Goal: Task Accomplishment & Management: Manage account settings

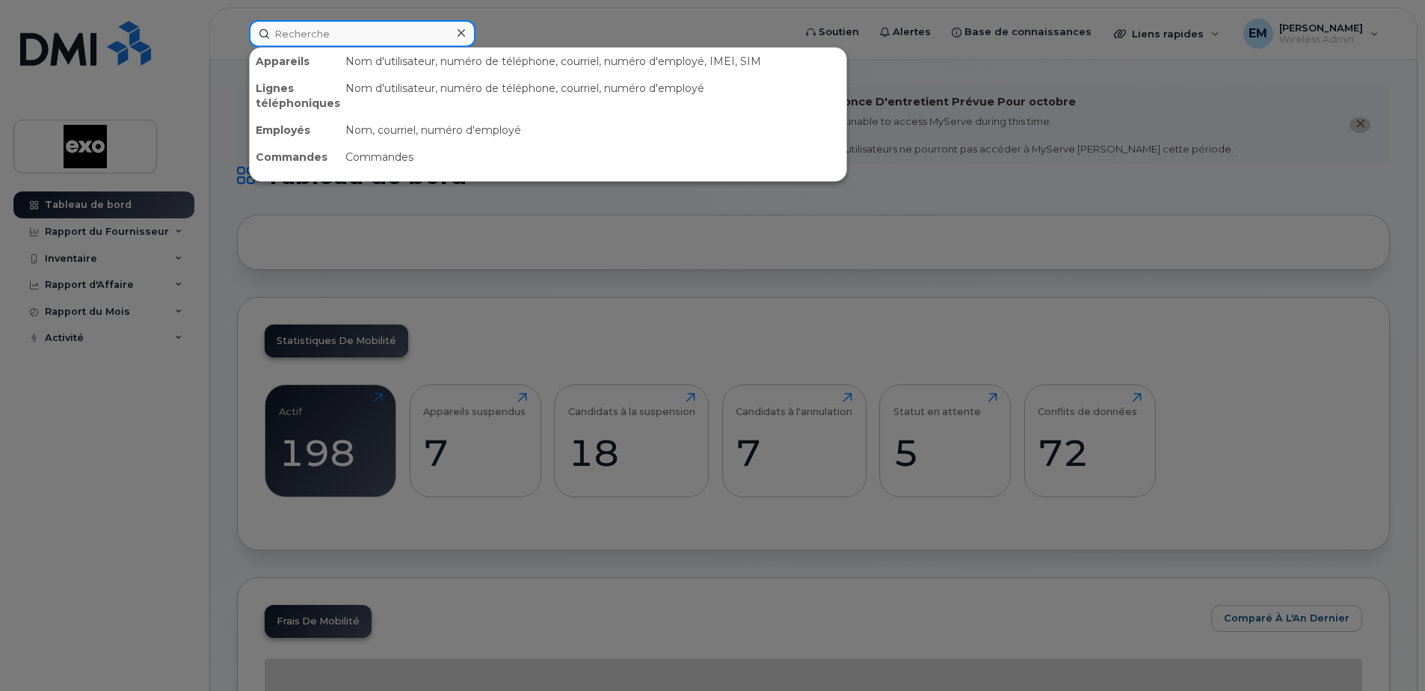
click at [334, 35] on input at bounding box center [362, 33] width 227 height 27
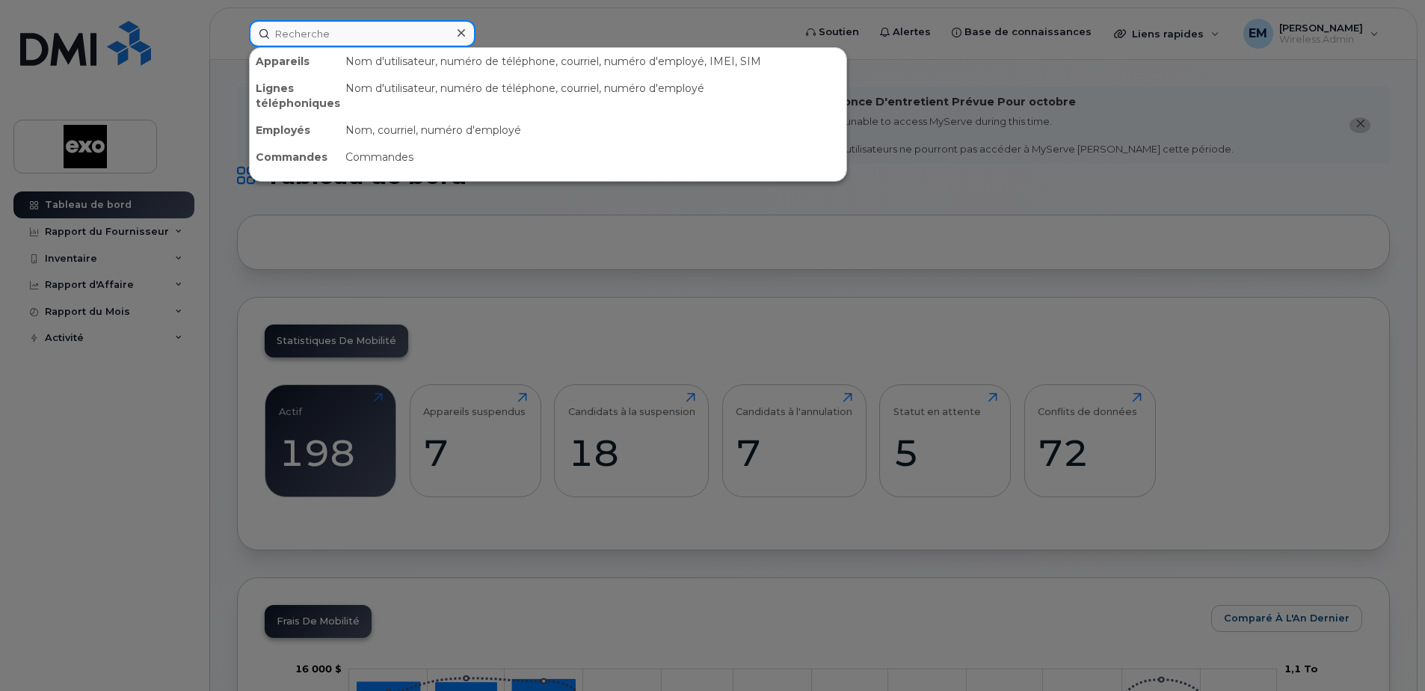
paste input "5142123764"
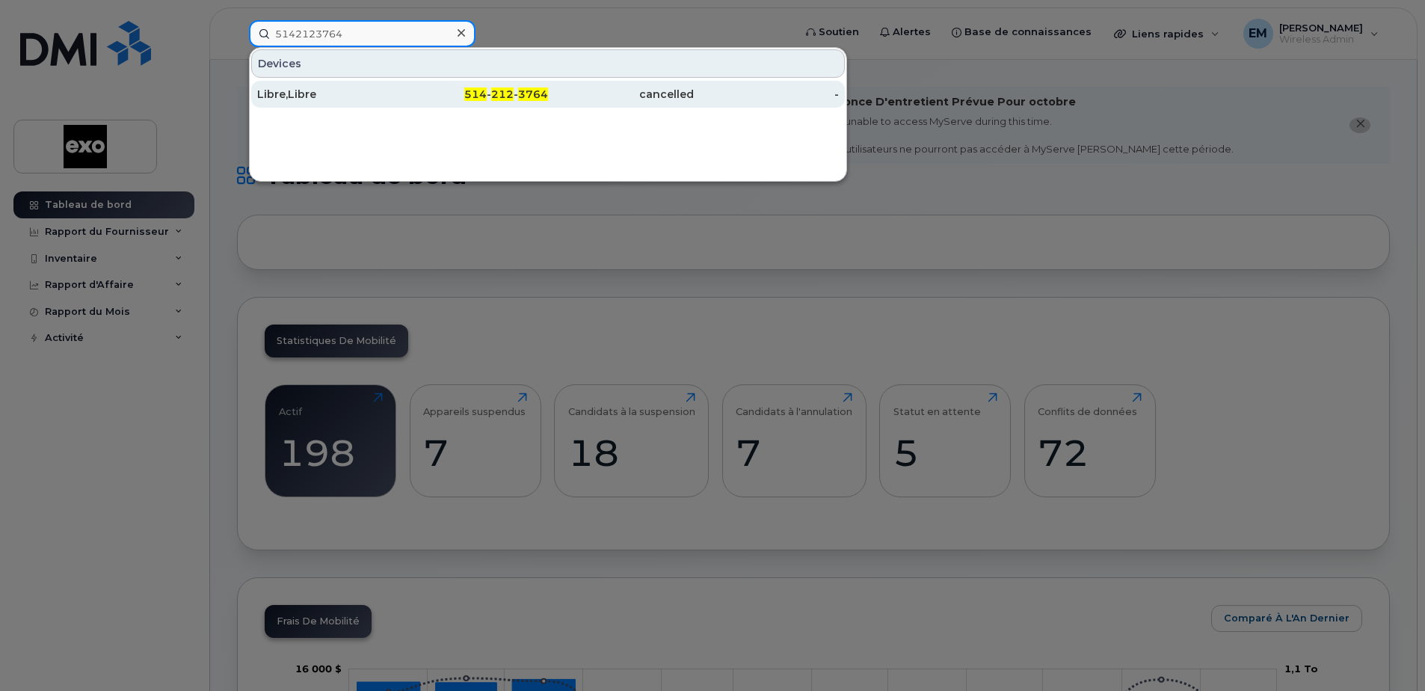
type input "5142123764"
click at [322, 95] on div "Libre,Libre" at bounding box center [330, 94] width 146 height 15
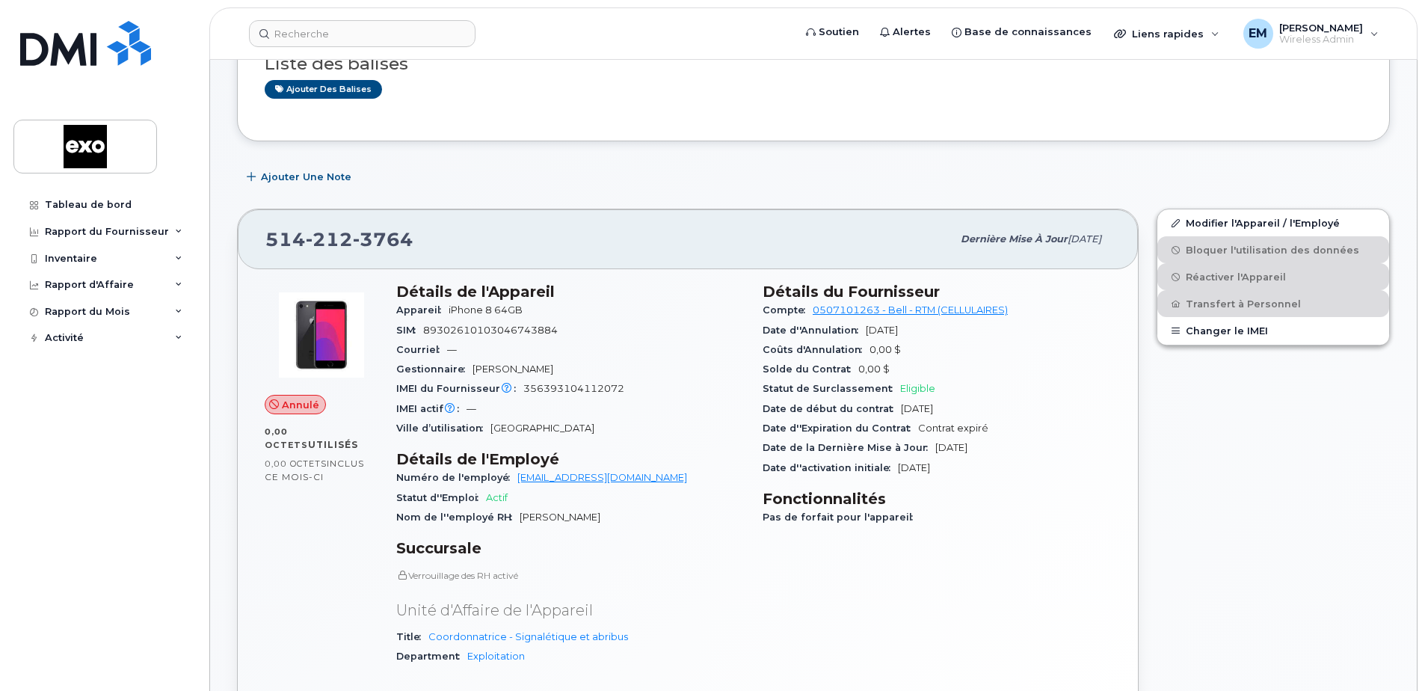
scroll to position [224, 0]
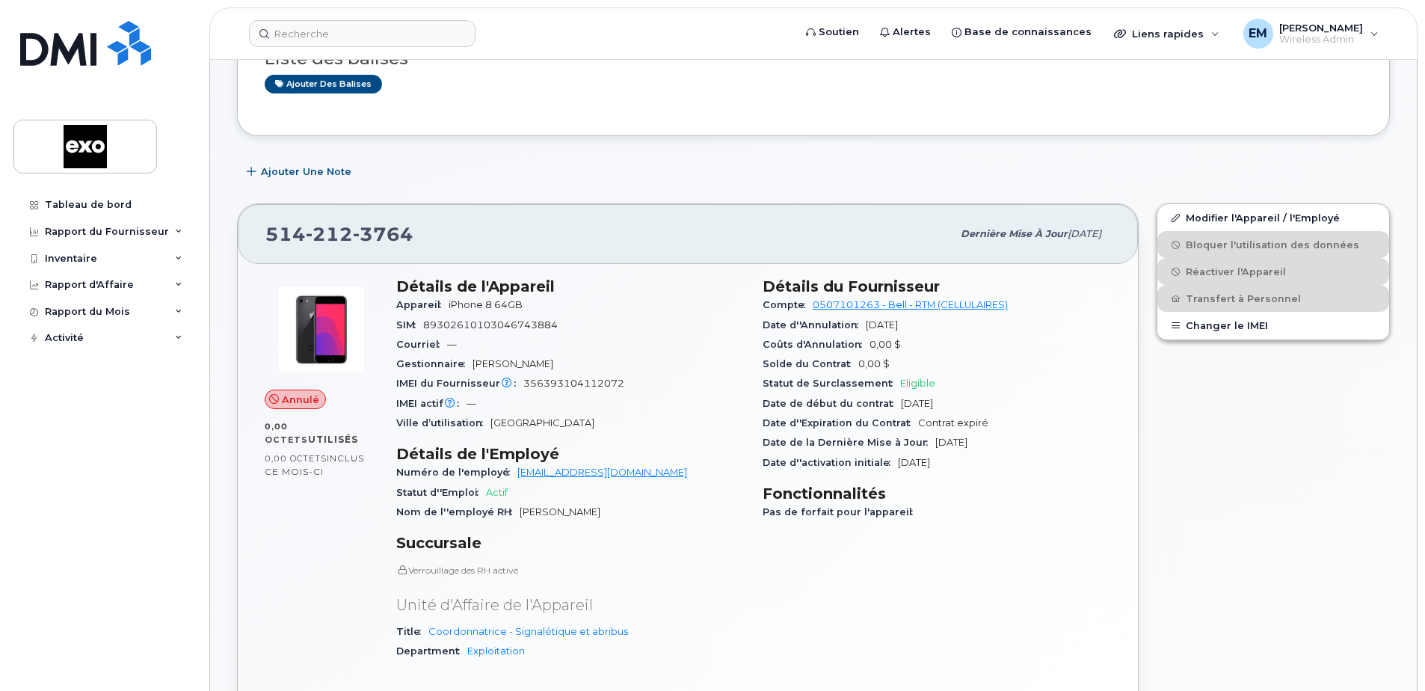
click at [858, 510] on span "Pas de forfait pour l'appareil" at bounding box center [842, 511] width 158 height 11
click at [847, 491] on h3 "Fonctionnalités" at bounding box center [937, 494] width 348 height 18
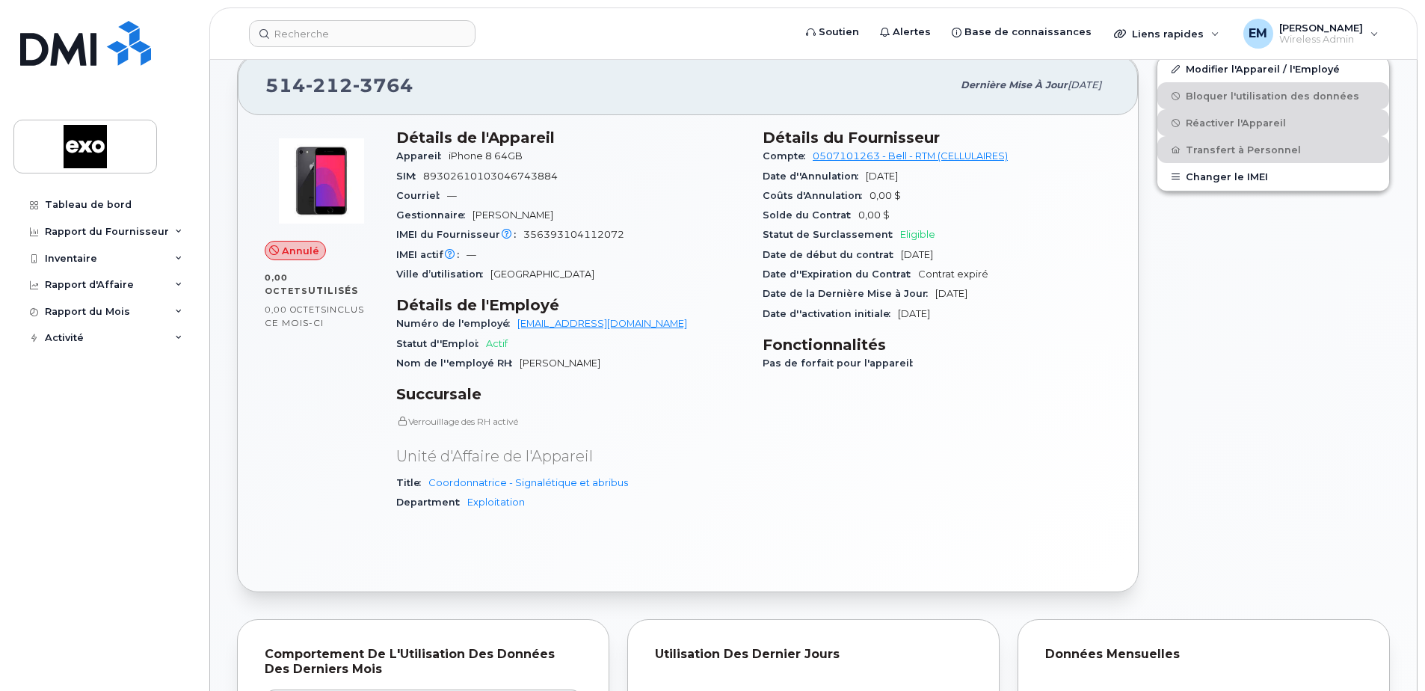
scroll to position [374, 0]
click at [359, 31] on input at bounding box center [362, 33] width 227 height 27
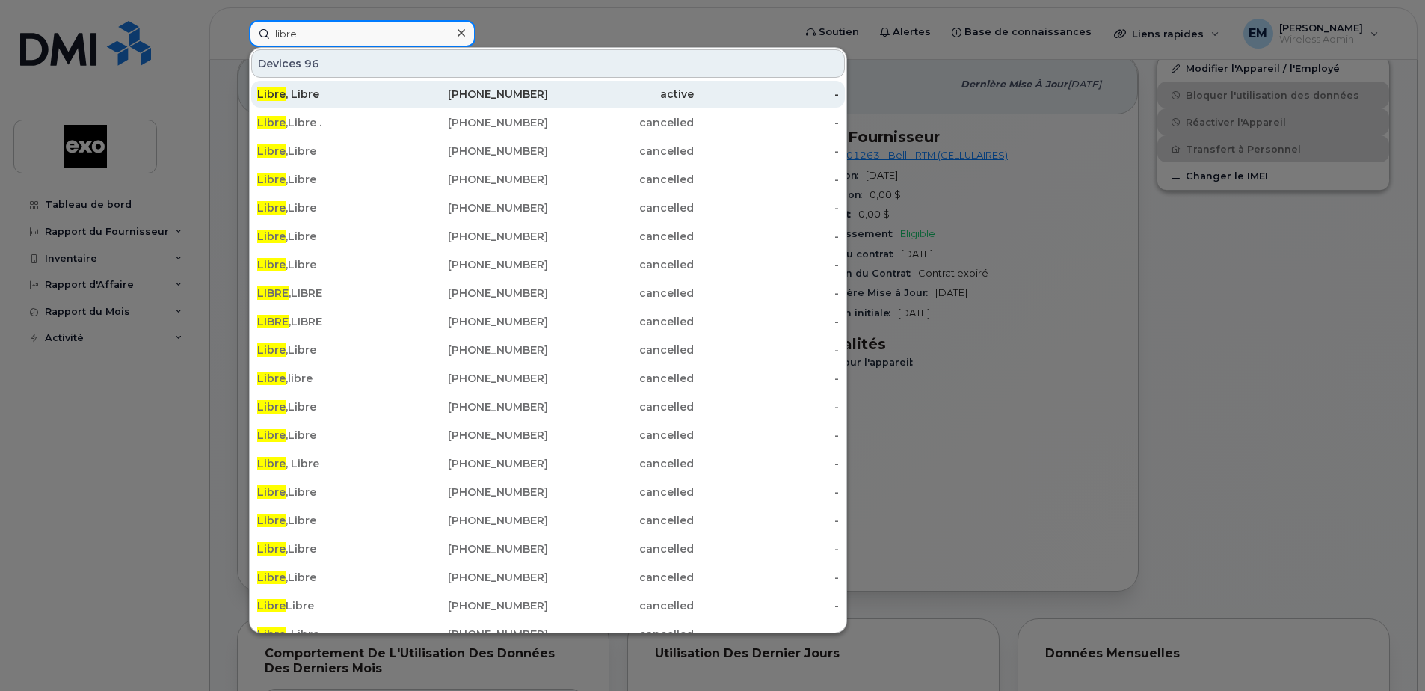
type input "libre"
click at [279, 87] on div "Libre , Libre" at bounding box center [330, 94] width 146 height 27
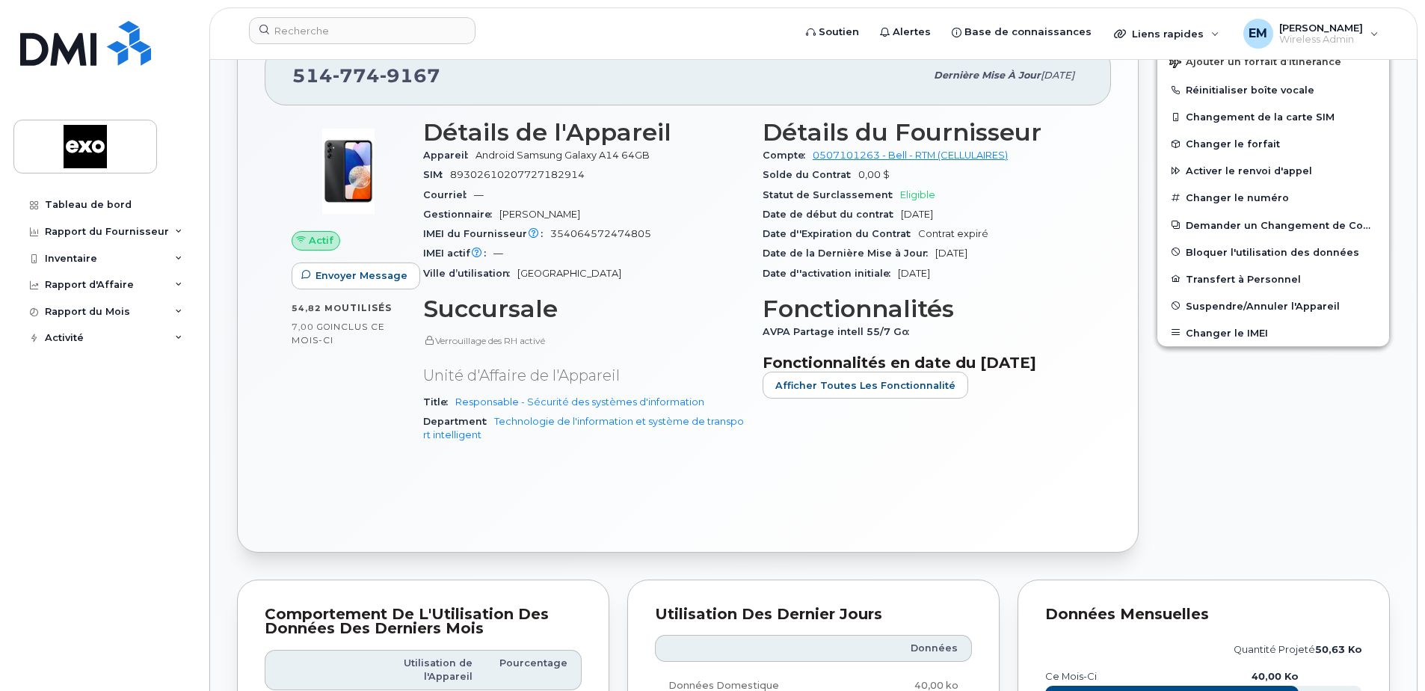
scroll to position [598, 0]
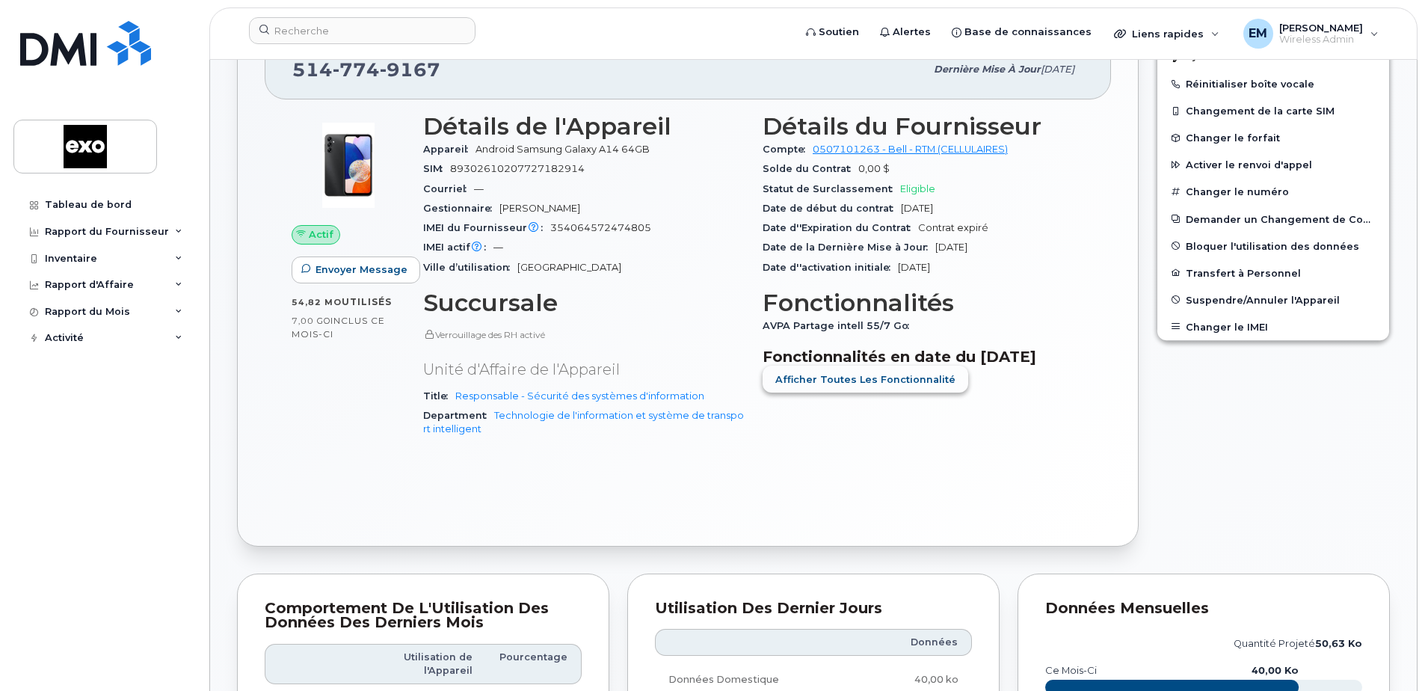
click at [893, 387] on span "Afficher Toutes les Fonctionnalité" at bounding box center [865, 379] width 180 height 14
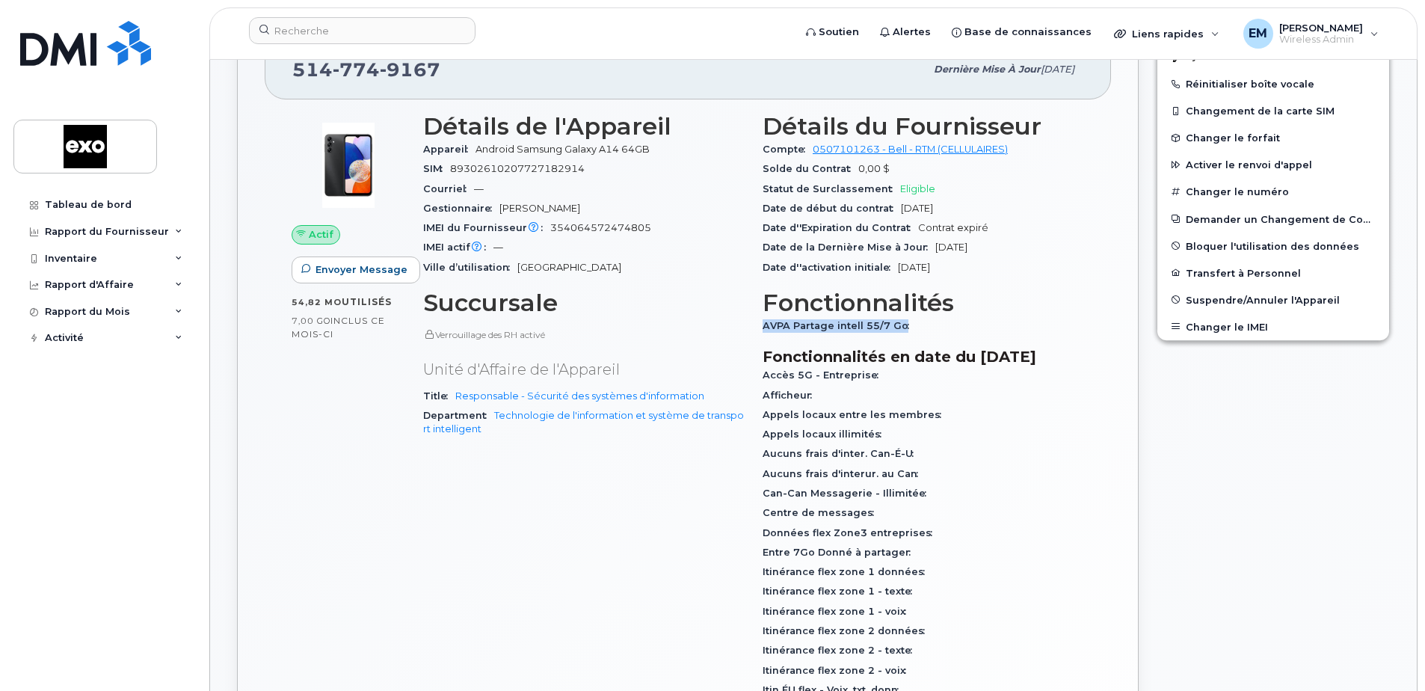
drag, startPoint x: 909, startPoint y: 342, endPoint x: 765, endPoint y: 340, distance: 143.6
click at [765, 331] on span "AVPA Partage intell 55/7 Go" at bounding box center [840, 325] width 154 height 11
copy span "AVPA Partage intell 55/7 Go"
click at [1261, 444] on div "Modifier l'Appareil / l'Employé Ajouter un forfait d’itinérance Réinitialiser b…" at bounding box center [1273, 494] width 251 height 983
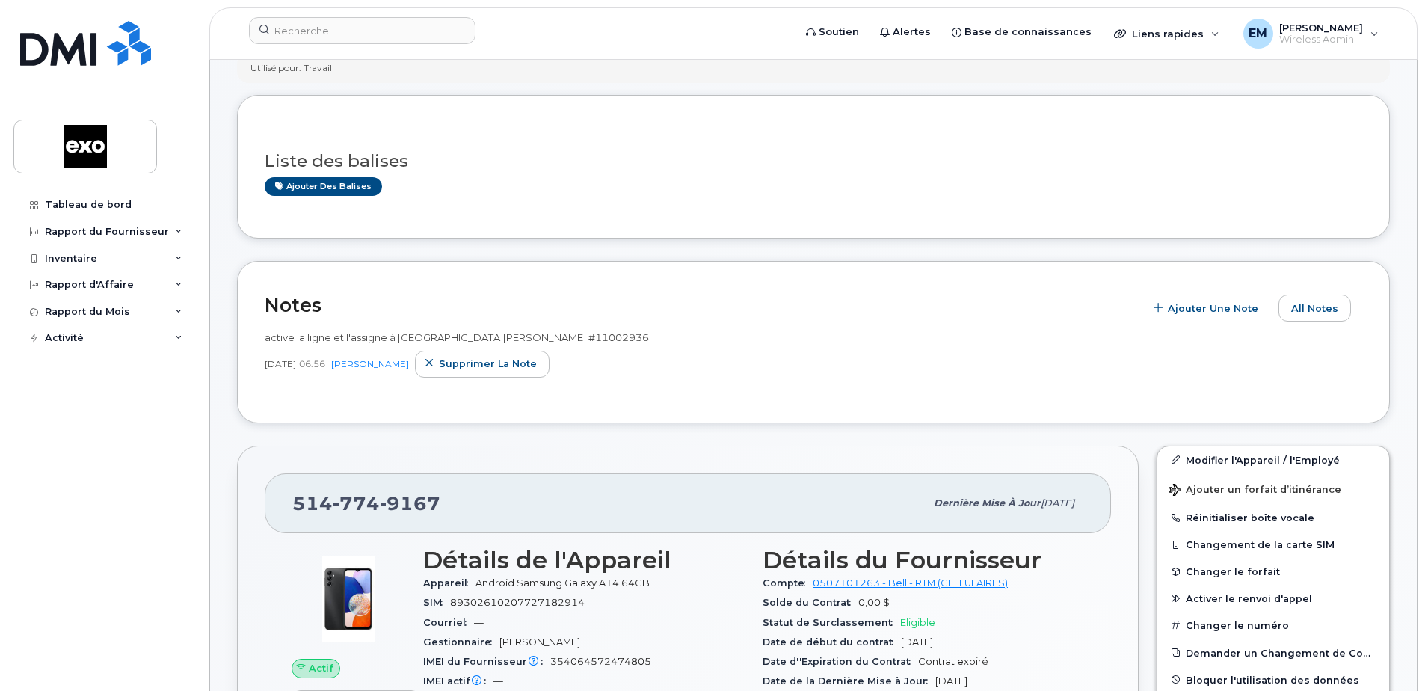
scroll to position [0, 0]
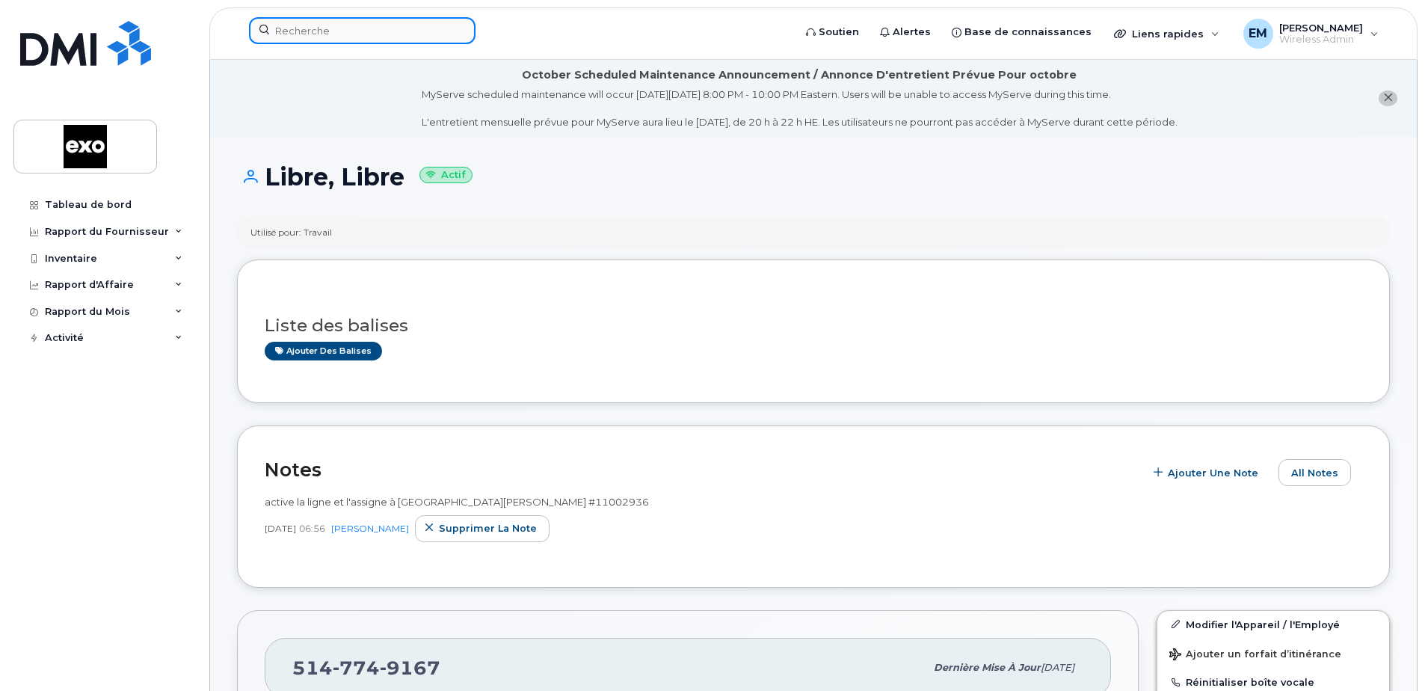
click at [351, 22] on input at bounding box center [362, 30] width 227 height 27
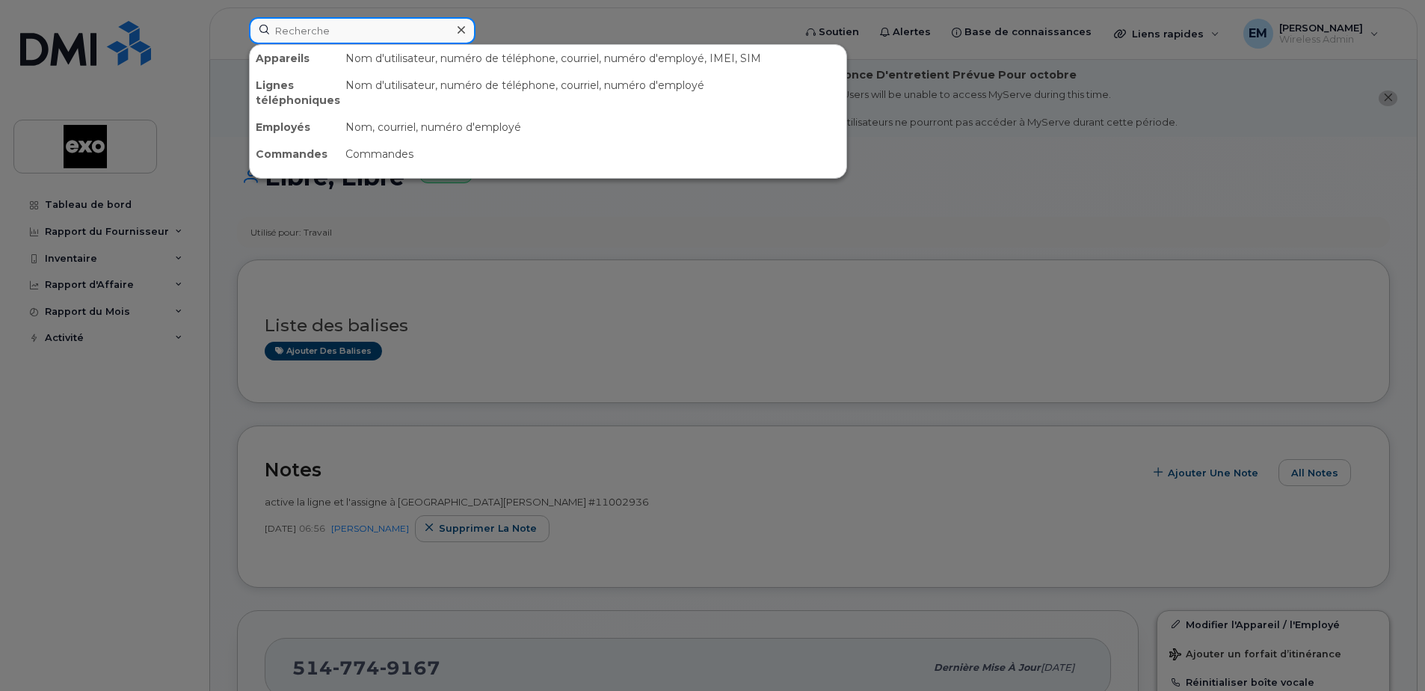
paste input "514 212-3764"
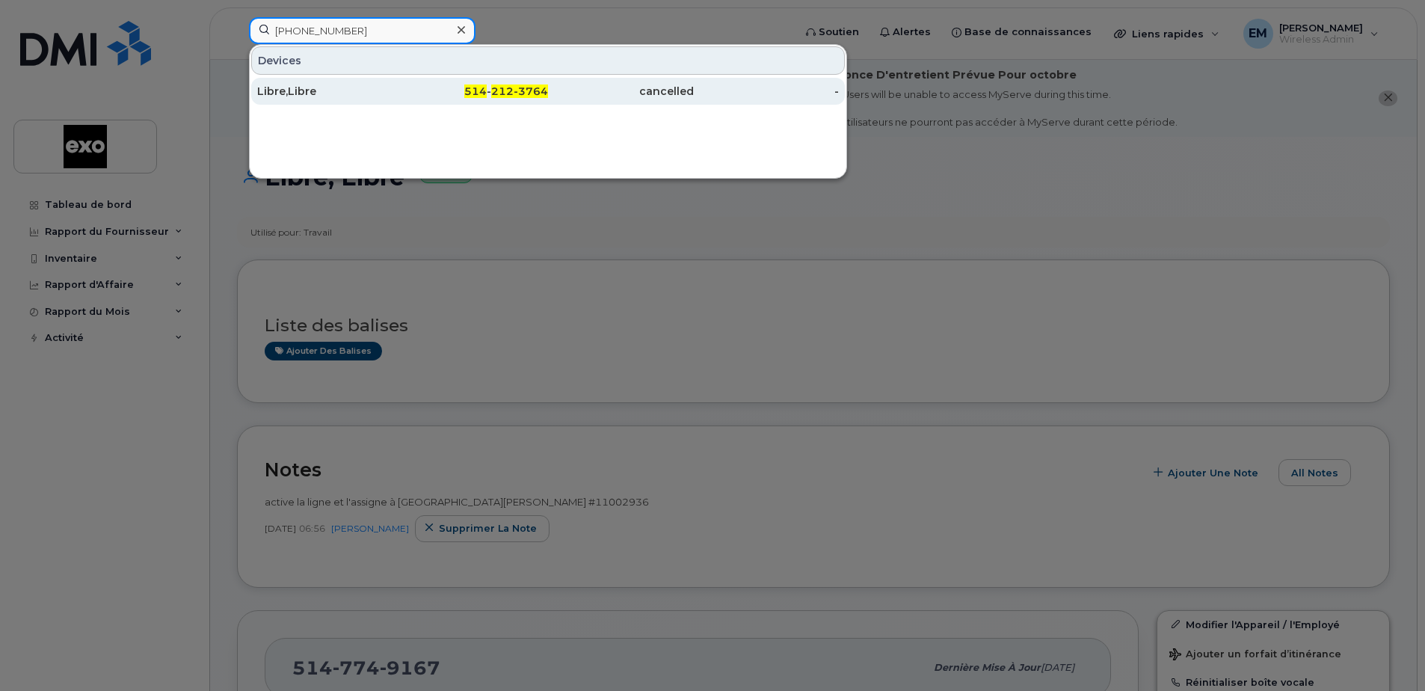
type input "514 212-3764"
click at [331, 90] on div "Libre,Libre" at bounding box center [330, 91] width 146 height 15
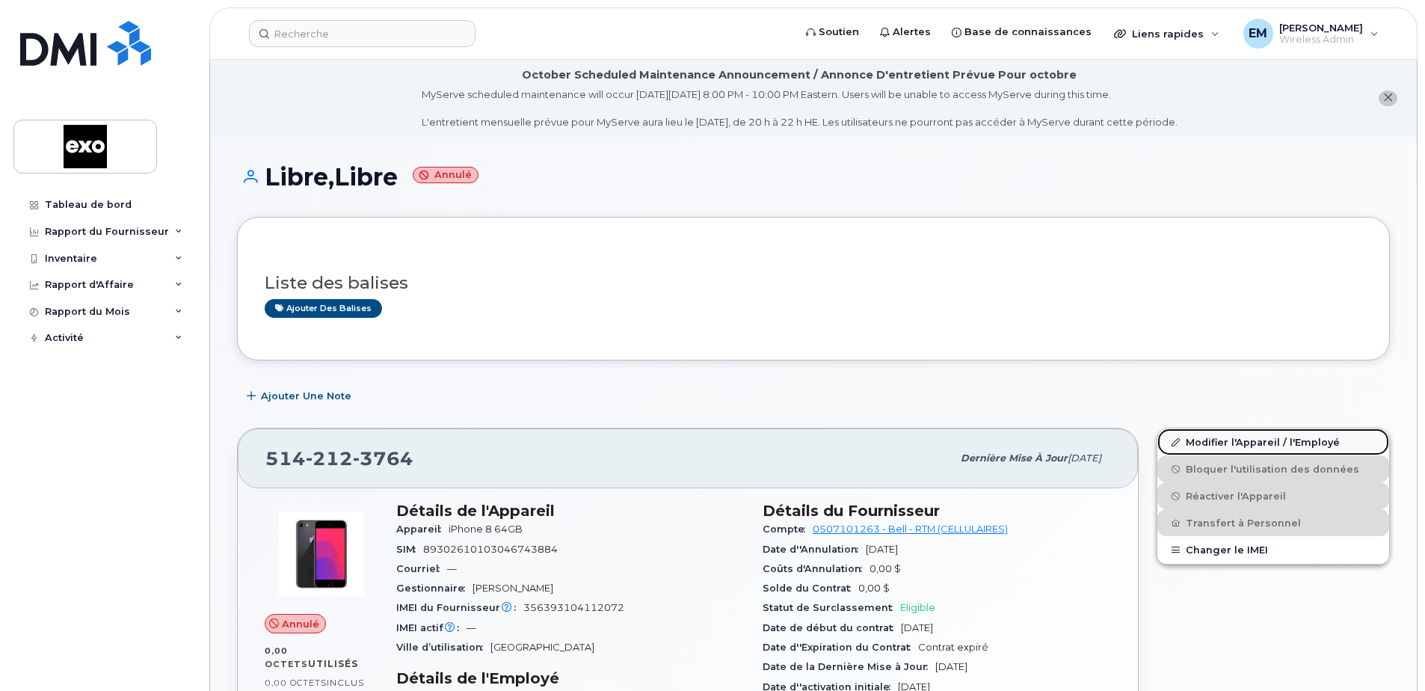
click at [1223, 440] on link "Modifier l'Appareil / l'Employé" at bounding box center [1274, 442] width 232 height 27
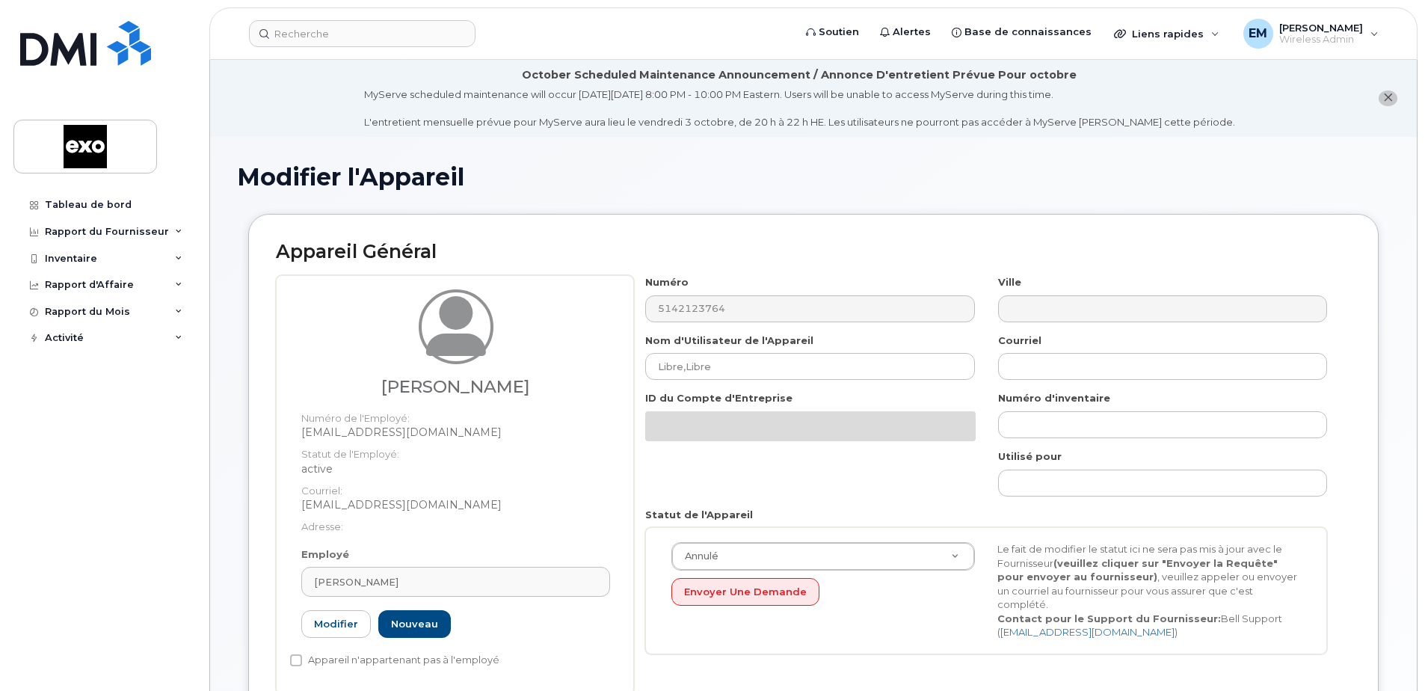
select select "4353485"
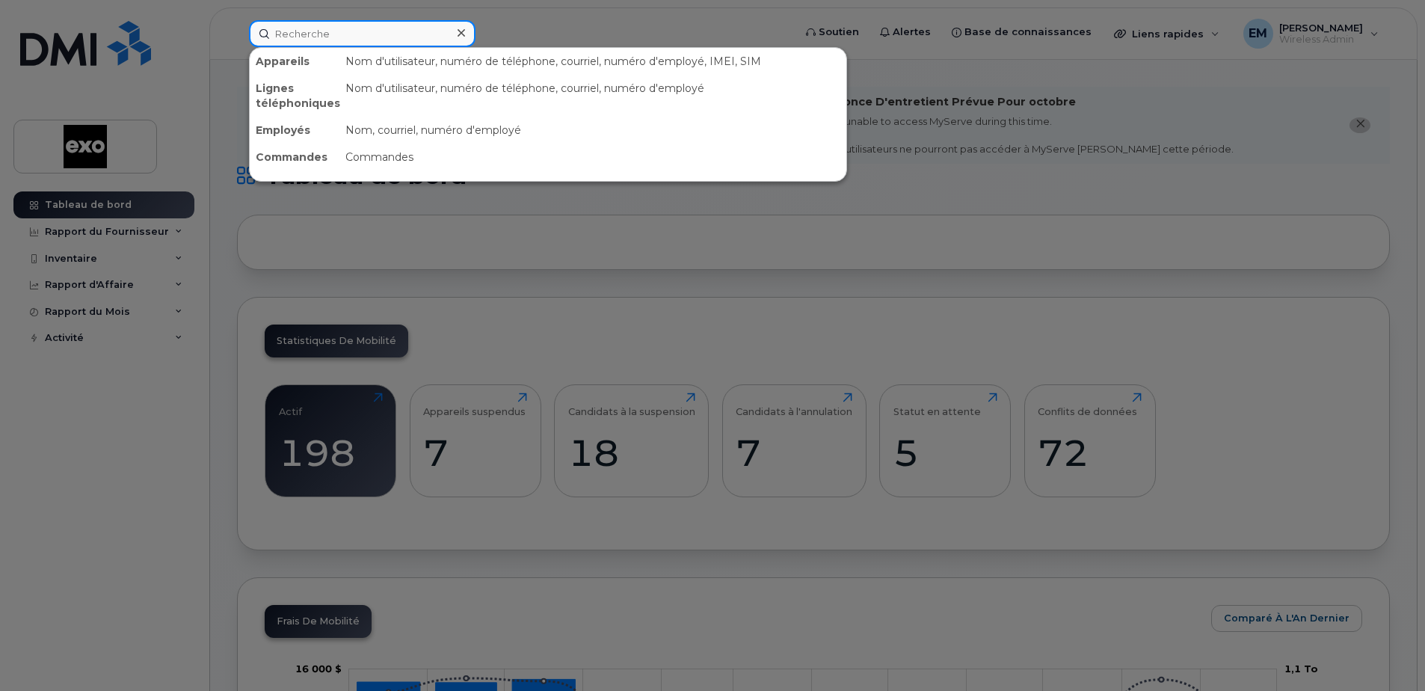
paste input "5147749167"
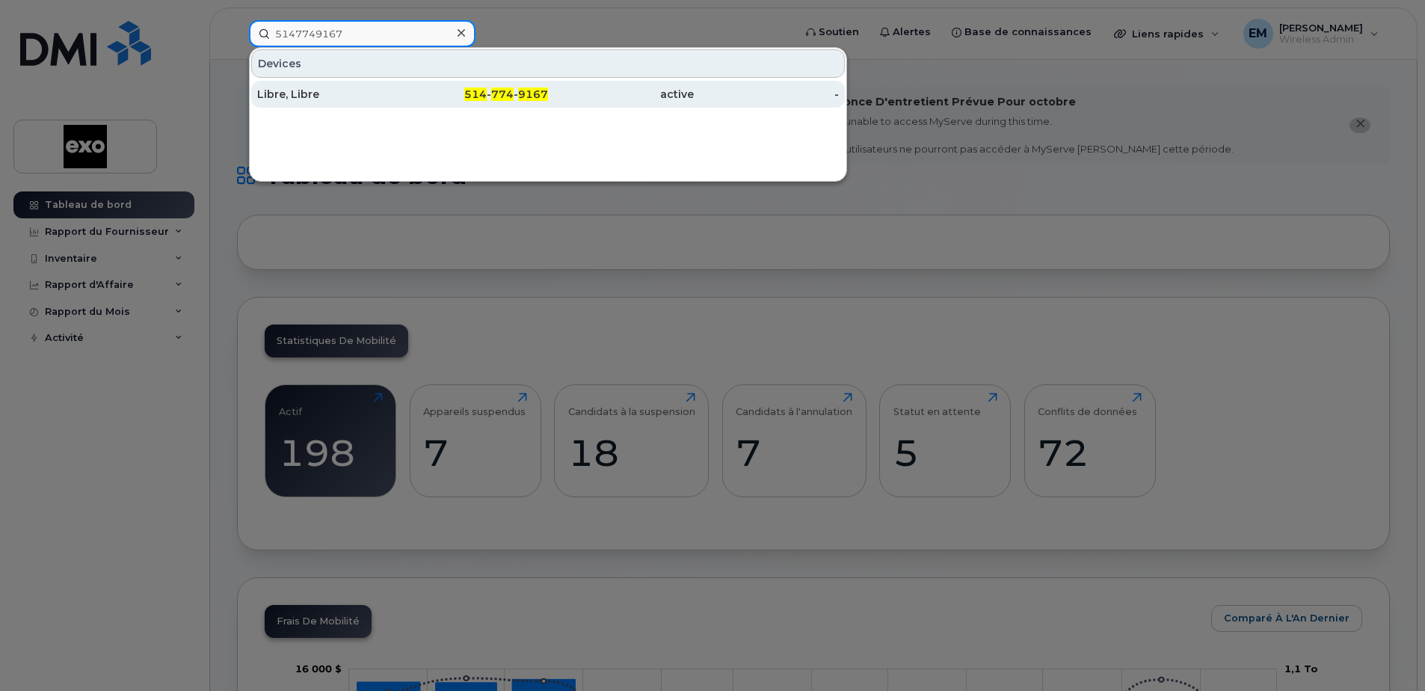
type input "5147749167"
click at [342, 91] on div "Libre, Libre" at bounding box center [330, 94] width 146 height 15
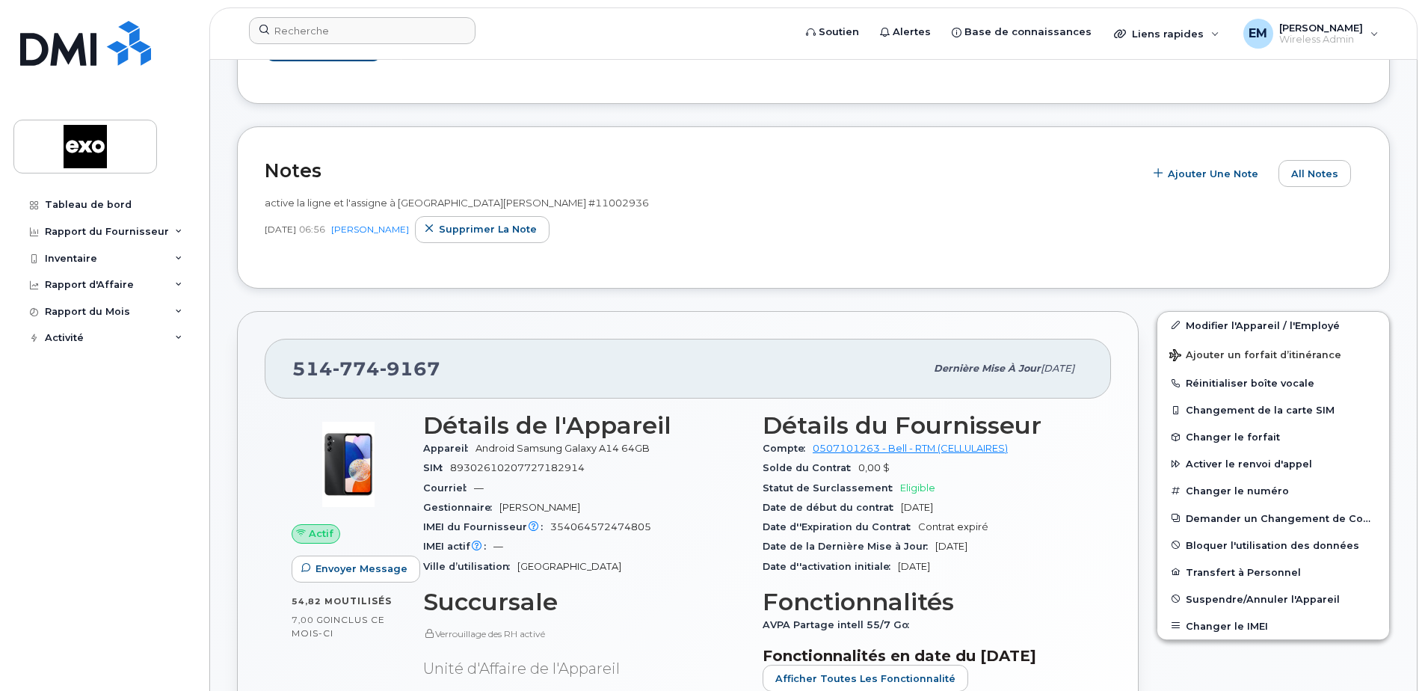
scroll to position [150, 0]
